Goal: Task Accomplishment & Management: Use online tool/utility

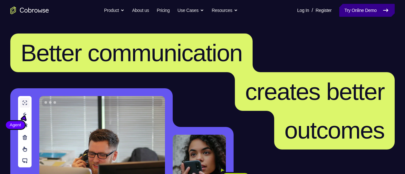
click at [349, 6] on link "Try Online Demo" at bounding box center [366, 10] width 55 height 13
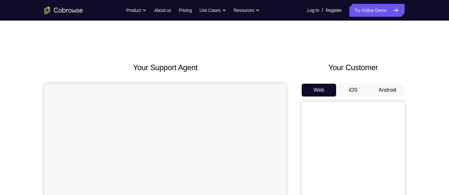
click at [389, 90] on button "Android" at bounding box center [387, 90] width 34 height 13
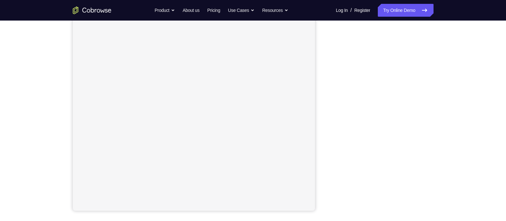
scroll to position [88, 0]
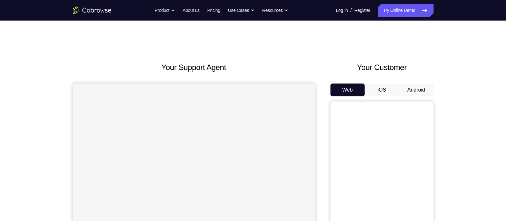
click at [419, 91] on button "Android" at bounding box center [416, 90] width 34 height 13
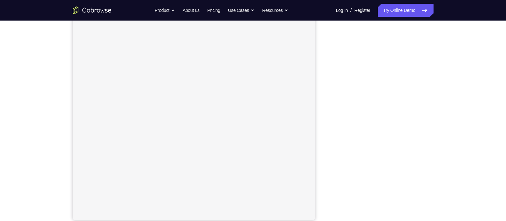
scroll to position [79, 0]
